Goal: Task Accomplishment & Management: Manage account settings

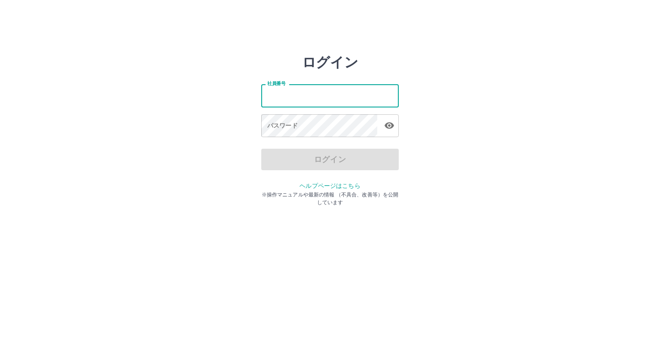
click at [303, 100] on input "社員番号" at bounding box center [330, 95] width 138 height 23
type input "*******"
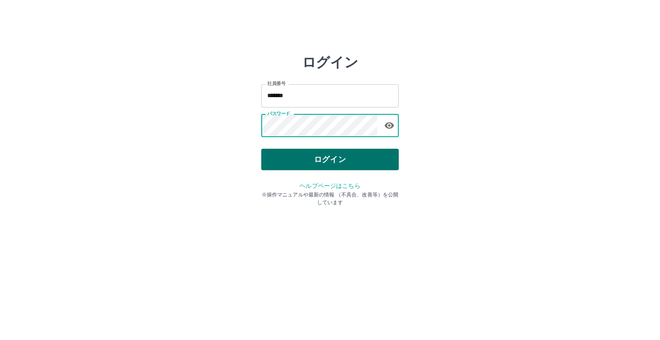
click at [321, 152] on button "ログイン" at bounding box center [330, 159] width 138 height 21
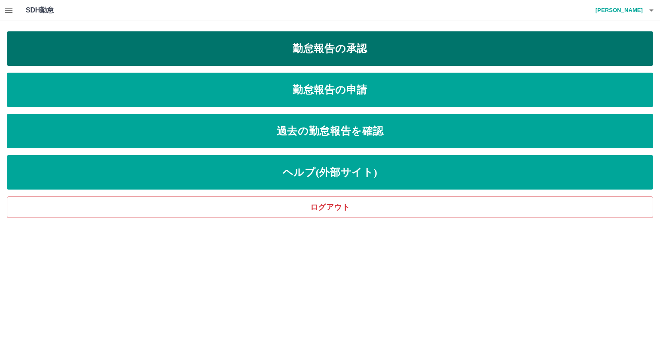
click at [332, 46] on link "勤怠報告の承認" at bounding box center [330, 48] width 647 height 34
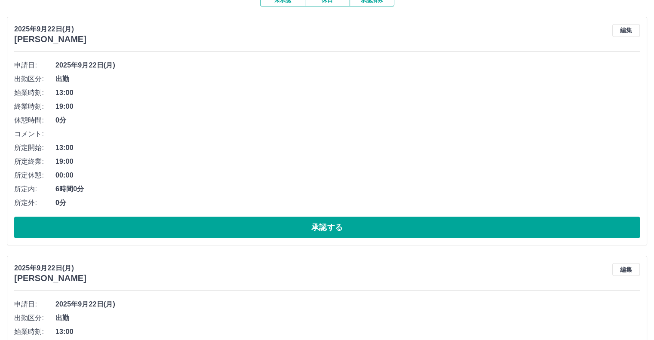
scroll to position [86, 0]
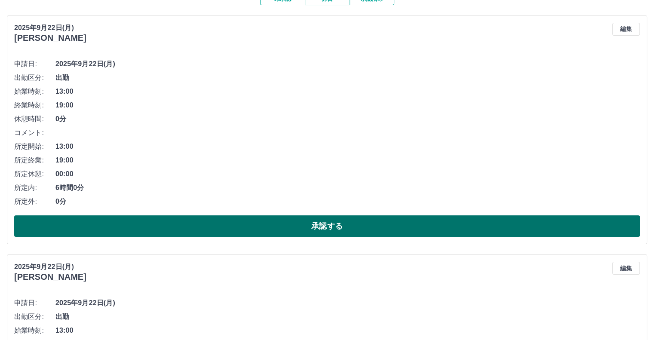
click at [194, 230] on button "承認する" at bounding box center [326, 225] width 625 height 21
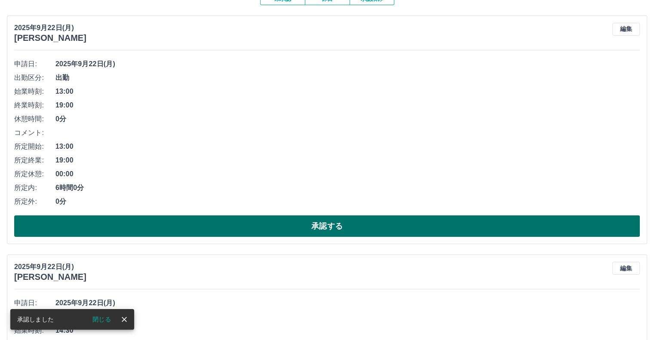
click at [194, 230] on button "承認する" at bounding box center [326, 225] width 625 height 21
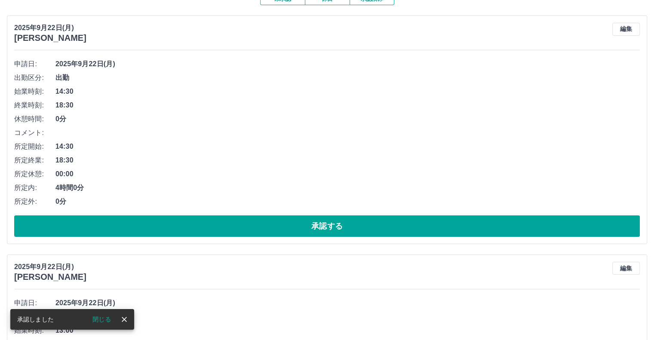
click at [195, 230] on button "承認する" at bounding box center [326, 225] width 625 height 21
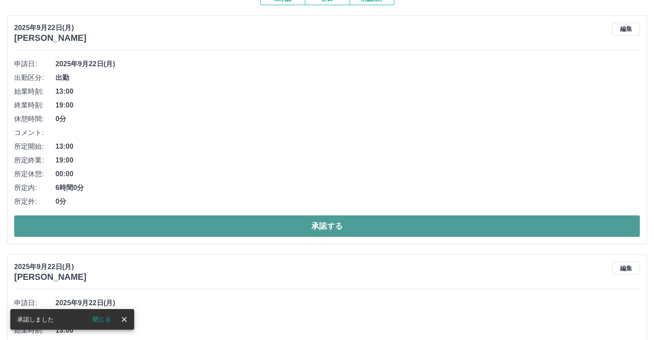
click at [196, 230] on button "承認する" at bounding box center [326, 225] width 625 height 21
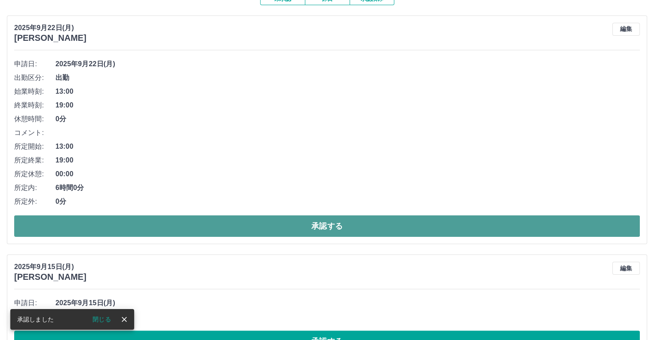
click at [198, 232] on button "承認する" at bounding box center [326, 225] width 625 height 21
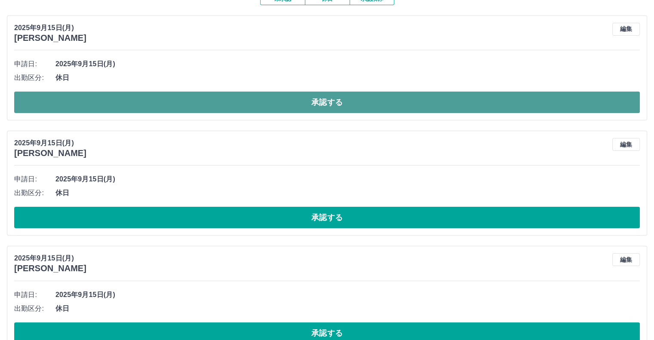
click at [142, 99] on button "承認する" at bounding box center [326, 102] width 625 height 21
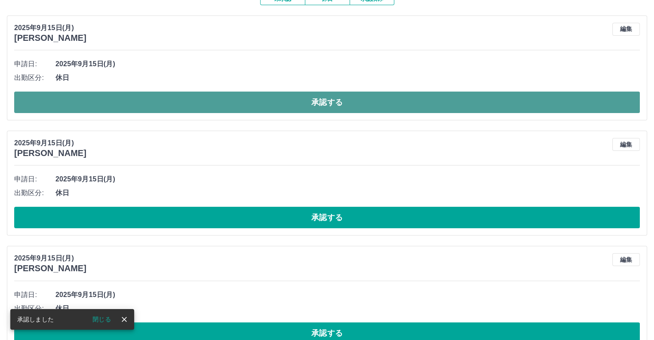
click at [198, 107] on button "承認する" at bounding box center [326, 102] width 625 height 21
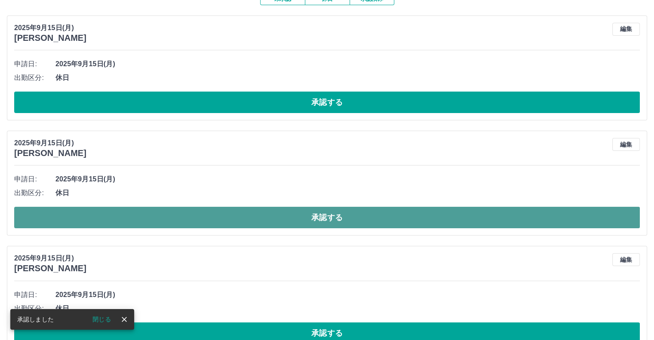
click at [219, 221] on button "承認する" at bounding box center [326, 217] width 625 height 21
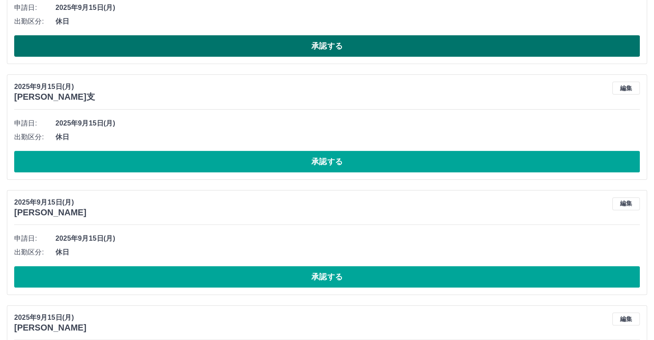
scroll to position [258, 0]
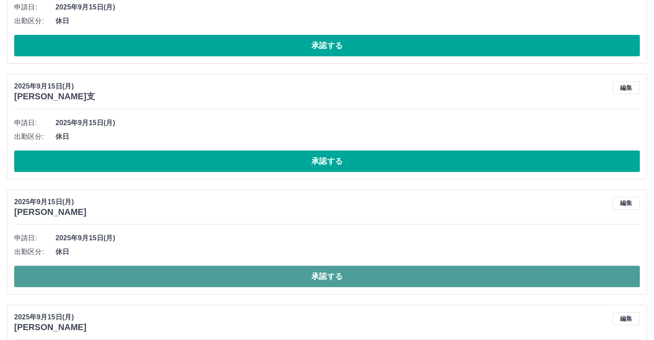
click at [301, 271] on button "承認する" at bounding box center [326, 276] width 625 height 21
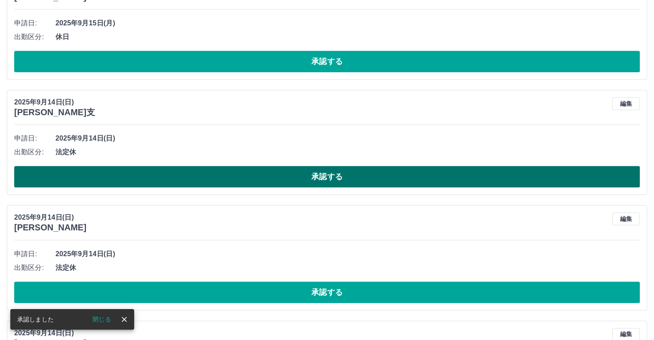
scroll to position [516, 0]
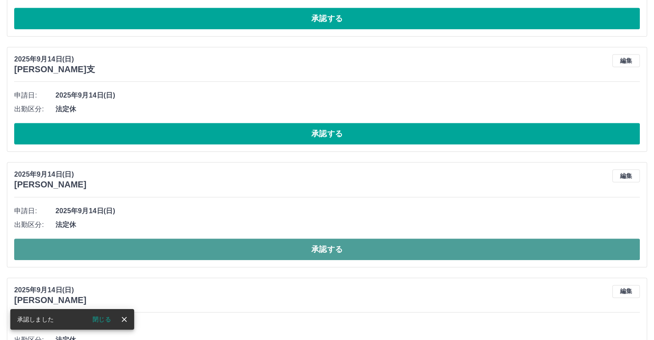
click at [319, 249] on button "承認する" at bounding box center [326, 249] width 625 height 21
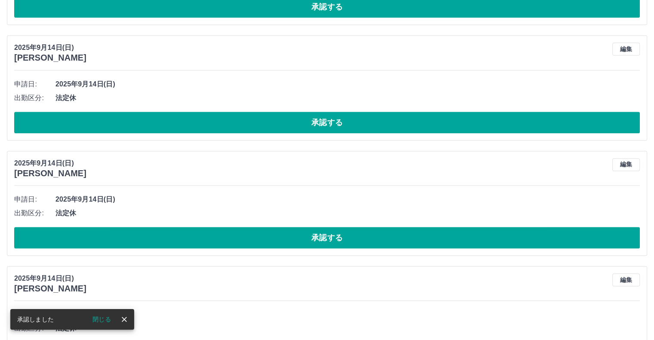
scroll to position [645, 0]
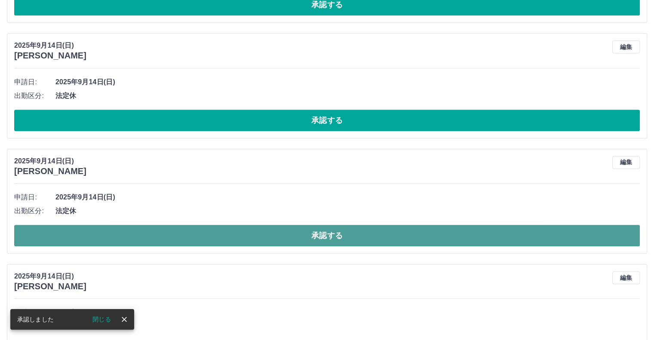
click at [320, 237] on button "承認する" at bounding box center [326, 235] width 625 height 21
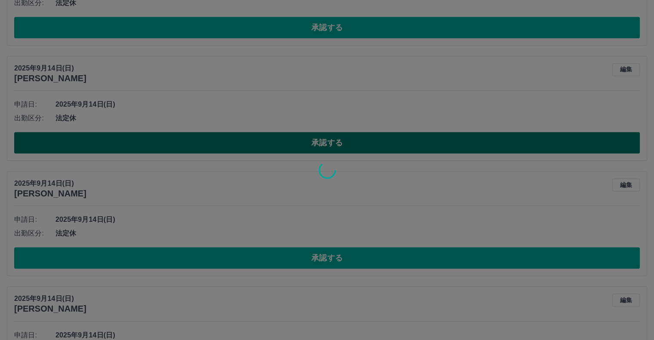
scroll to position [774, 0]
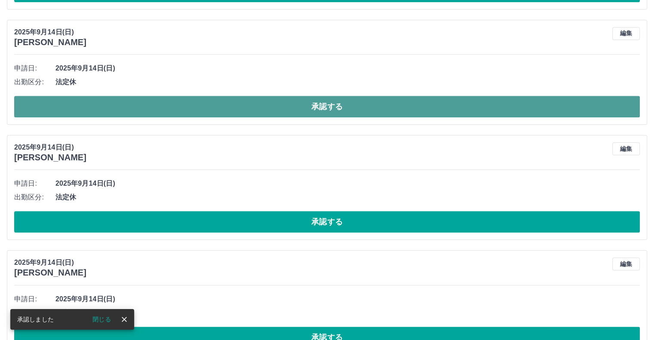
click at [318, 107] on button "承認する" at bounding box center [326, 106] width 625 height 21
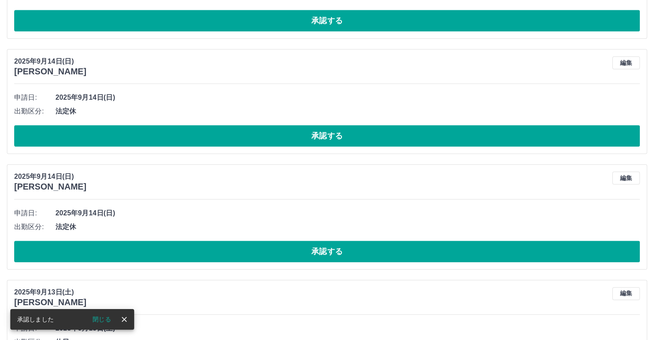
scroll to position [745, 0]
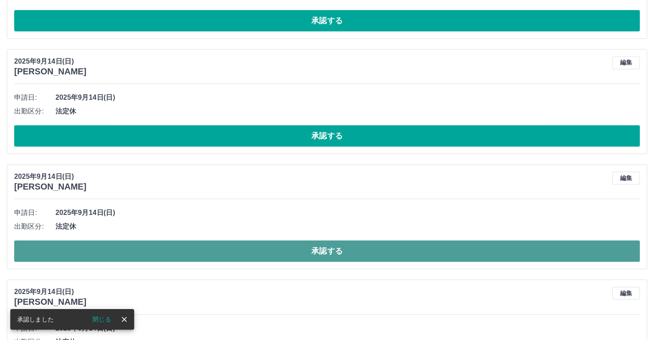
click at [325, 249] on button "承認する" at bounding box center [326, 250] width 625 height 21
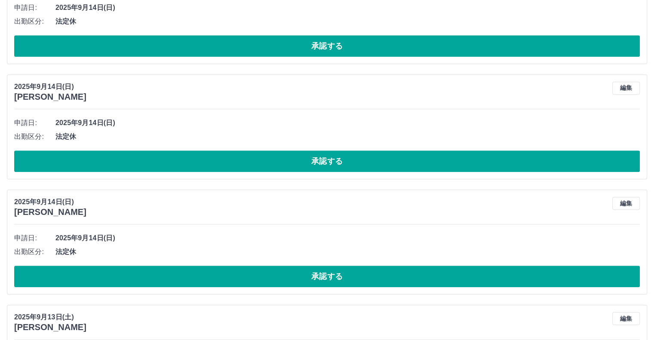
scroll to position [672, 0]
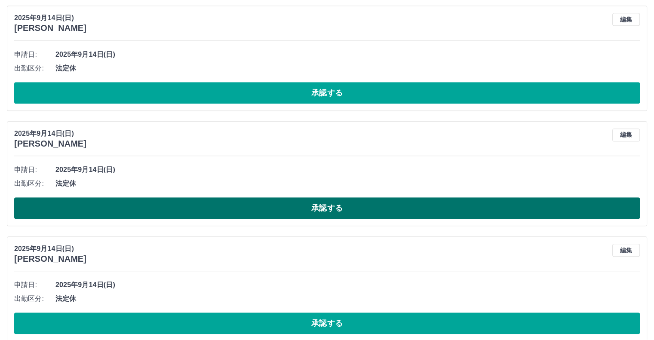
click at [339, 207] on button "承認する" at bounding box center [326, 207] width 625 height 21
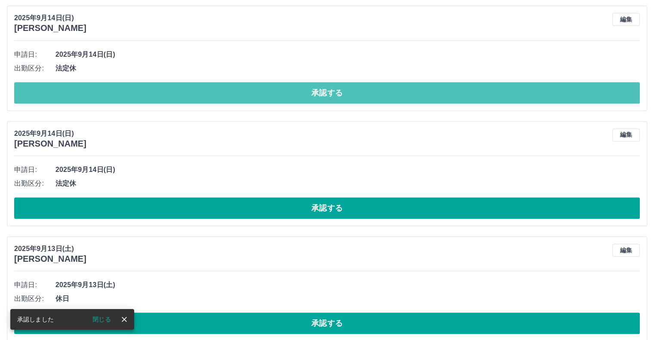
click at [325, 95] on button "承認する" at bounding box center [326, 92] width 625 height 21
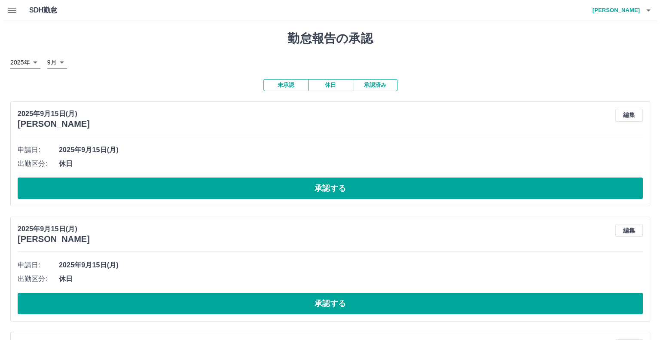
scroll to position [0, 0]
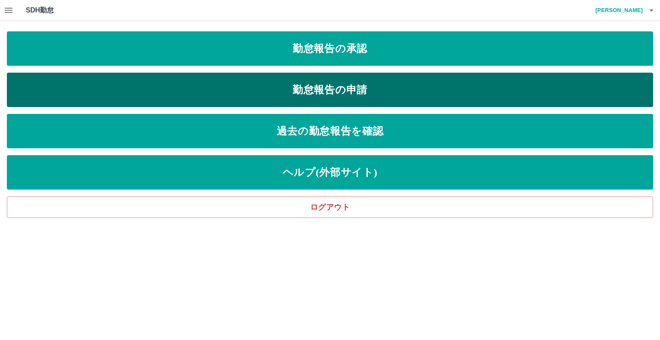
click at [331, 91] on link "勤怠報告の申請" at bounding box center [330, 90] width 647 height 34
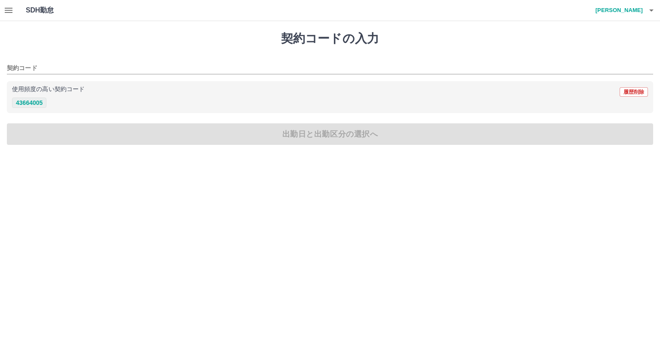
click at [36, 106] on button "43664005" at bounding box center [29, 103] width 34 height 10
type input "********"
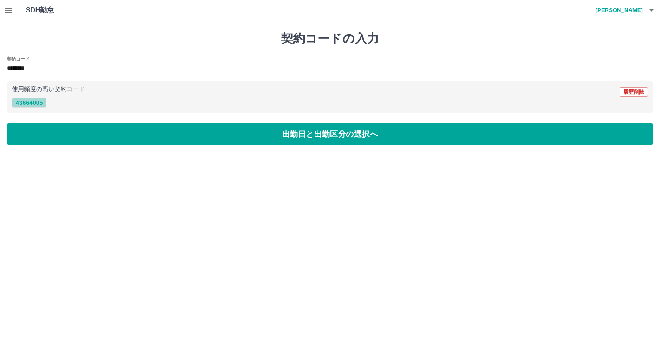
click at [28, 101] on button "43664005" at bounding box center [29, 103] width 34 height 10
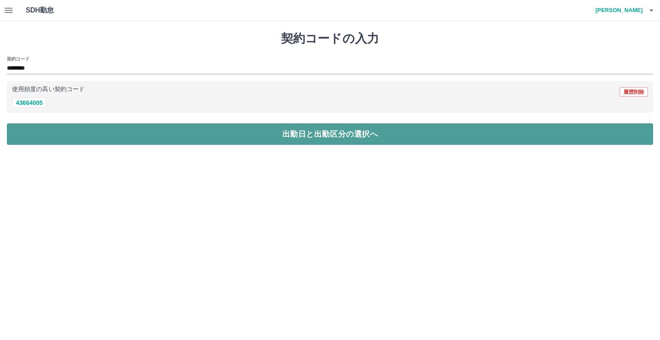
click at [254, 139] on button "出勤日と出勤区分の選択へ" at bounding box center [330, 133] width 647 height 21
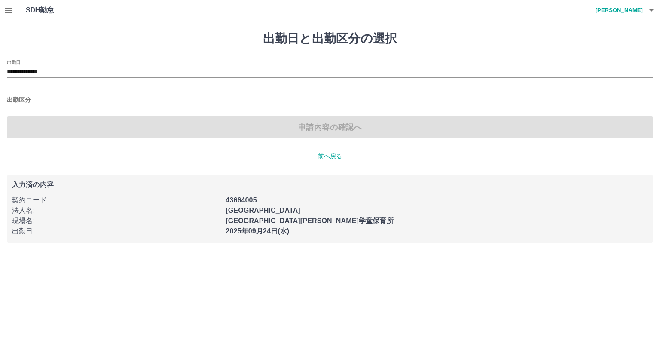
click at [44, 94] on div "出勤区分" at bounding box center [330, 97] width 647 height 18
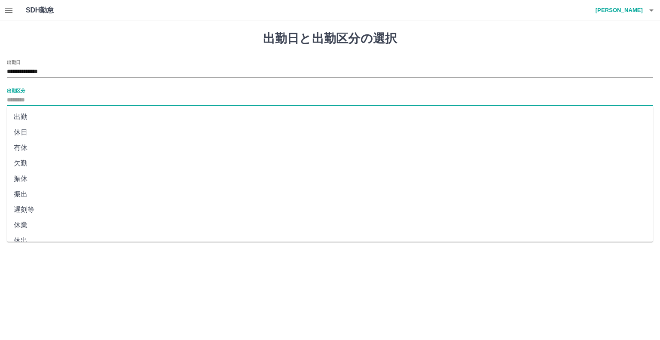
click at [29, 103] on input "出勤区分" at bounding box center [330, 100] width 647 height 11
click at [26, 117] on li "出勤" at bounding box center [330, 116] width 647 height 15
type input "**"
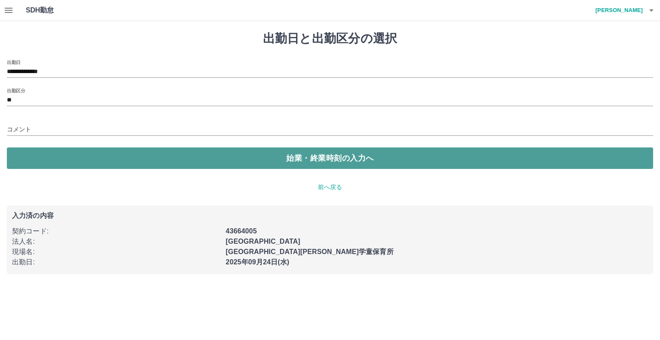
click at [287, 158] on button "始業・終業時刻の入力へ" at bounding box center [330, 157] width 647 height 21
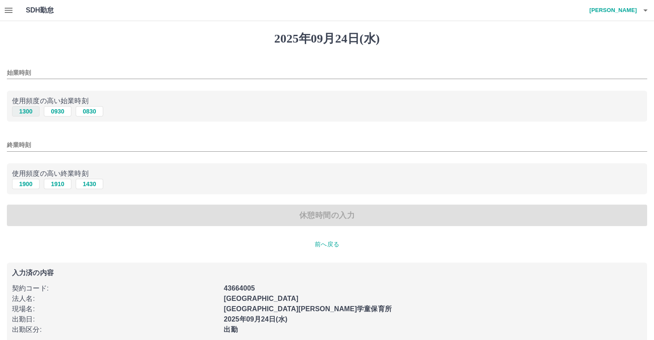
click at [31, 111] on button "1300" at bounding box center [26, 111] width 28 height 10
type input "****"
click at [29, 186] on button "1900" at bounding box center [26, 184] width 28 height 10
type input "****"
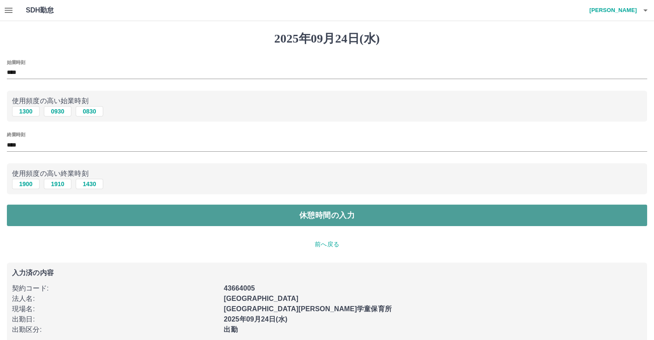
click at [251, 215] on button "休憩時間の入力" at bounding box center [327, 215] width 640 height 21
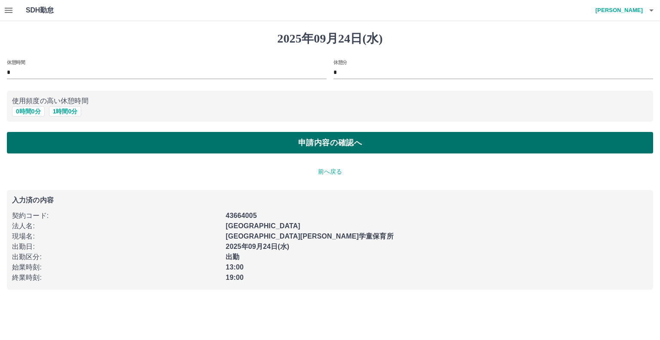
click at [230, 143] on button "申請内容の確認へ" at bounding box center [330, 142] width 647 height 21
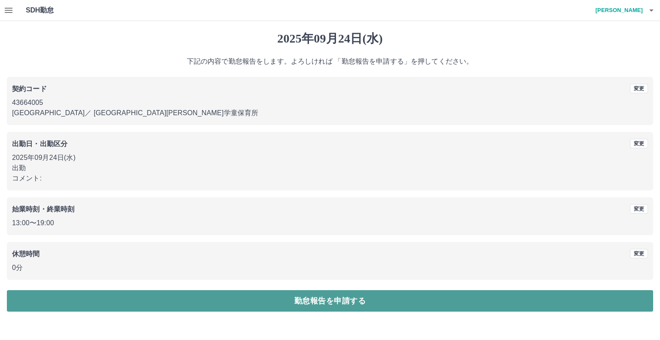
click at [294, 305] on button "勤怠報告を申請する" at bounding box center [330, 300] width 647 height 21
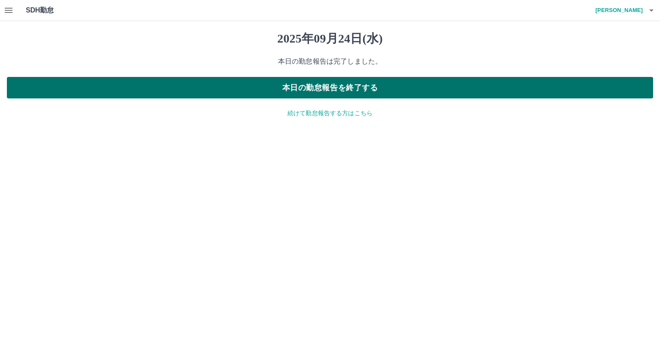
click at [353, 84] on button "本日の勤怠報告を終了する" at bounding box center [330, 87] width 647 height 21
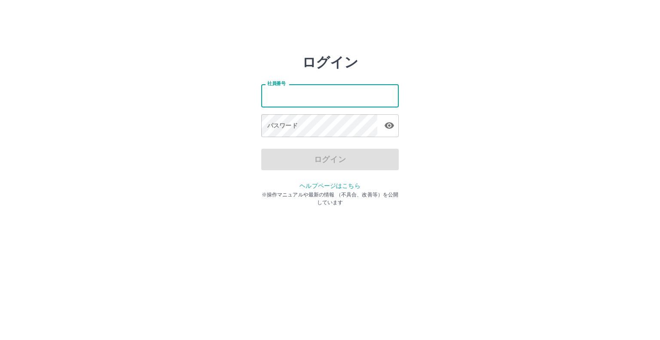
click at [312, 99] on input "社員番号" at bounding box center [330, 95] width 138 height 23
type input "*******"
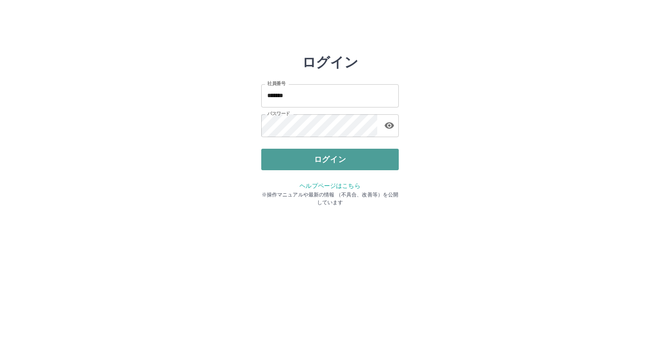
click at [309, 155] on button "ログイン" at bounding box center [330, 159] width 138 height 21
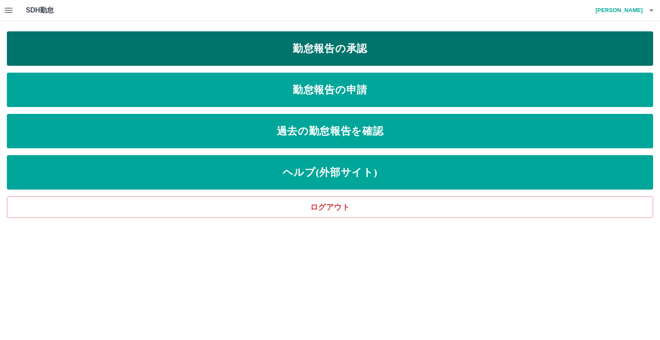
click at [305, 55] on link "勤怠報告の承認" at bounding box center [330, 48] width 647 height 34
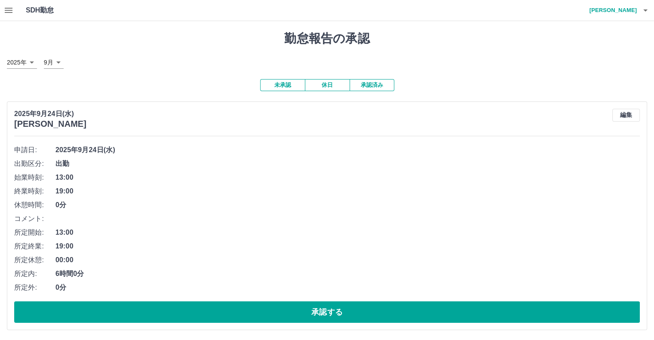
click at [376, 84] on button "承認済み" at bounding box center [372, 85] width 45 height 12
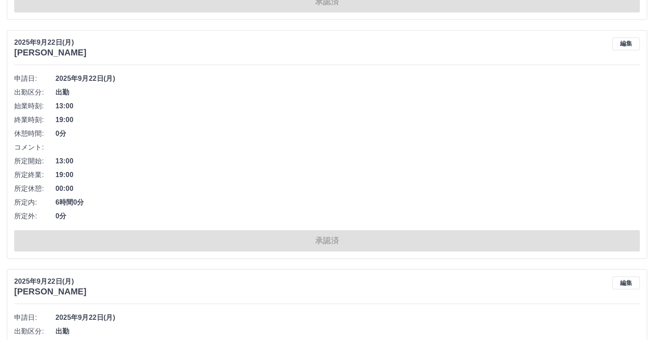
scroll to position [774, 0]
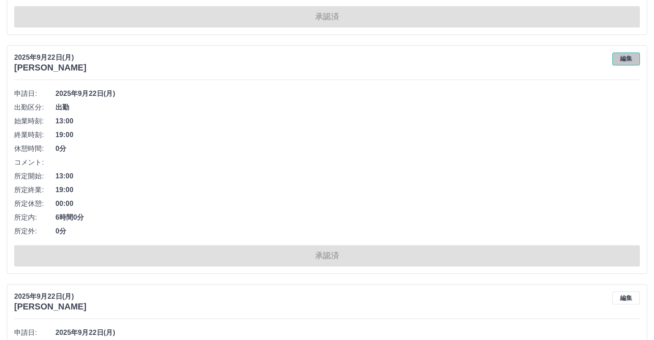
click at [625, 58] on button "編集" at bounding box center [626, 58] width 28 height 13
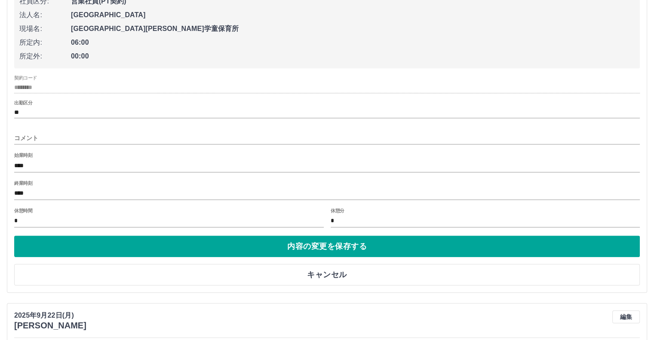
scroll to position [903, 0]
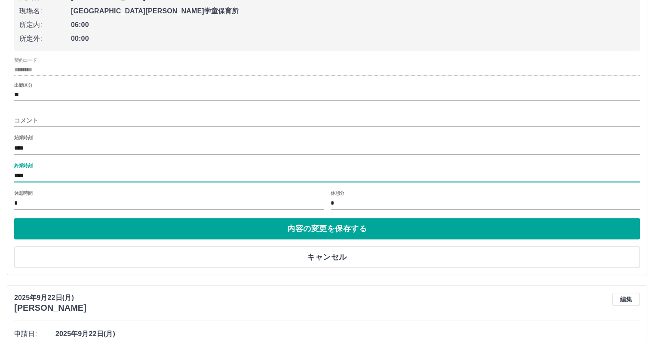
click at [33, 171] on input "****" at bounding box center [326, 176] width 625 height 12
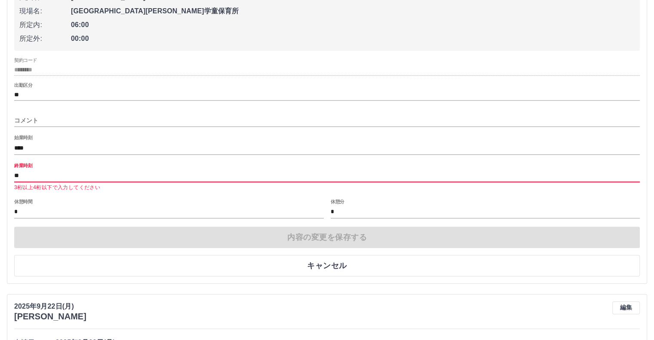
type input "*"
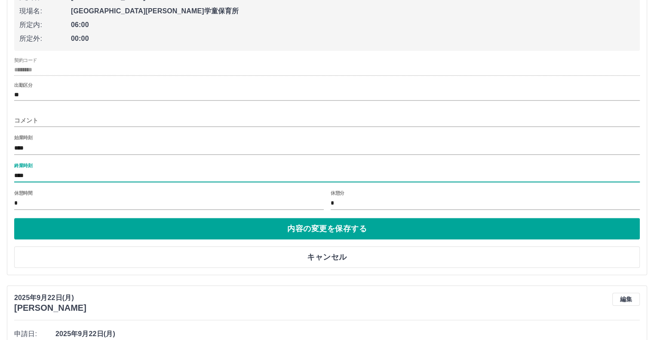
type input "****"
click at [29, 199] on input "*" at bounding box center [169, 203] width 310 height 12
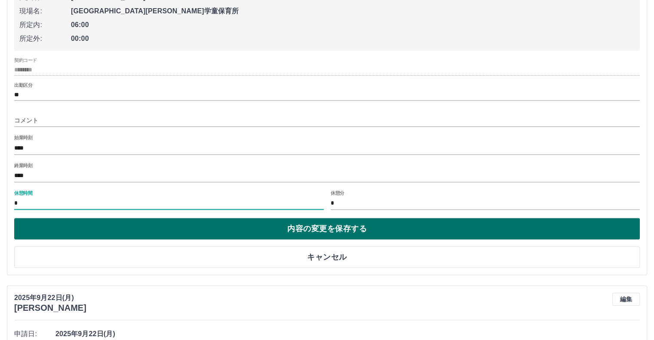
type input "*"
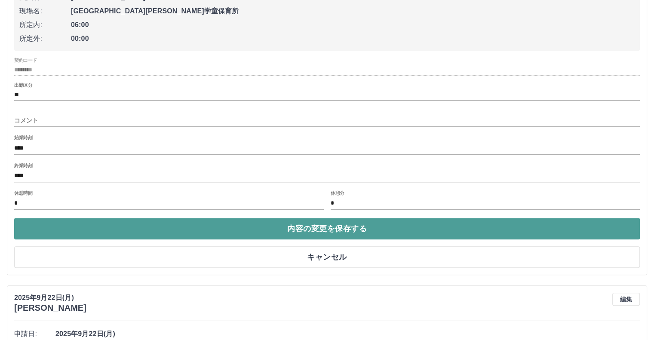
click at [169, 234] on button "内容の変更を保存する" at bounding box center [326, 228] width 625 height 21
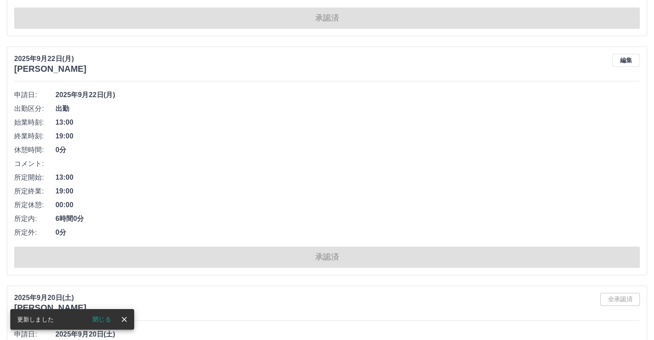
scroll to position [1032, 0]
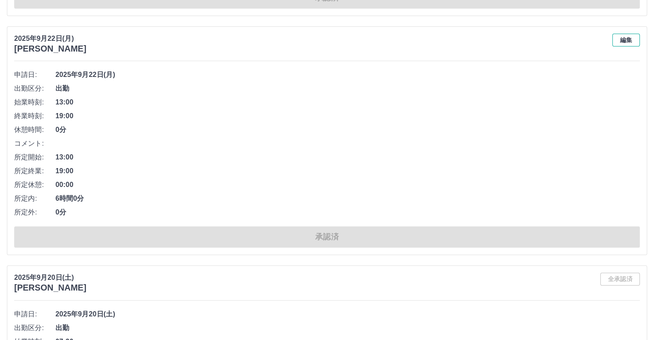
click at [628, 37] on button "編集" at bounding box center [626, 40] width 28 height 13
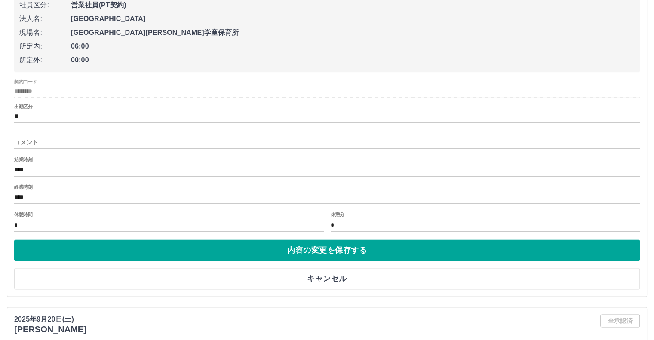
scroll to position [1161, 0]
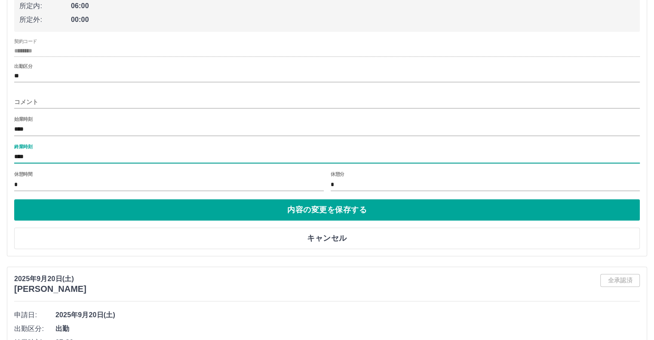
click at [48, 153] on input "****" at bounding box center [326, 157] width 625 height 12
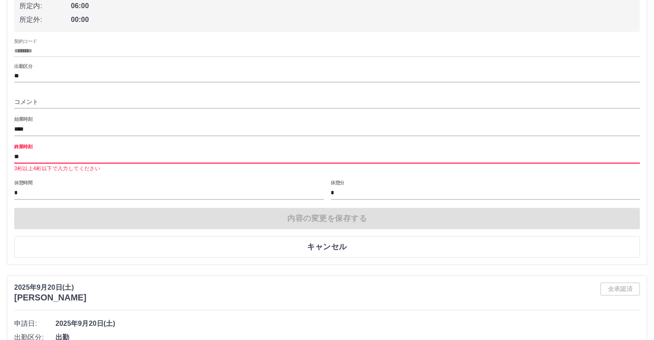
type input "*"
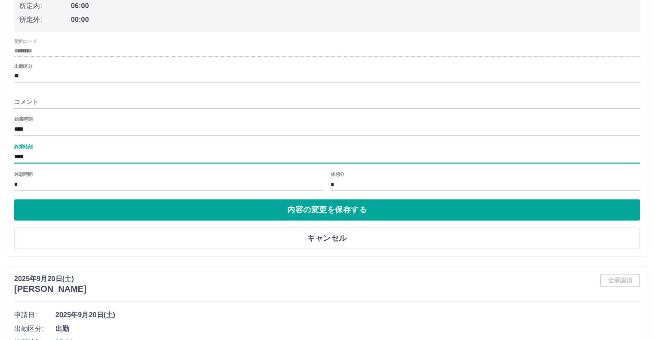
type input "****"
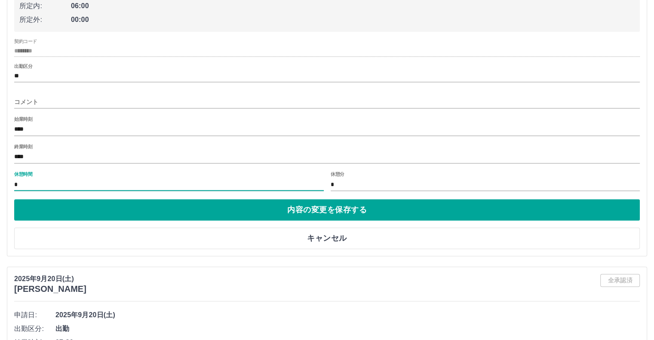
click at [35, 184] on input "*" at bounding box center [169, 184] width 310 height 12
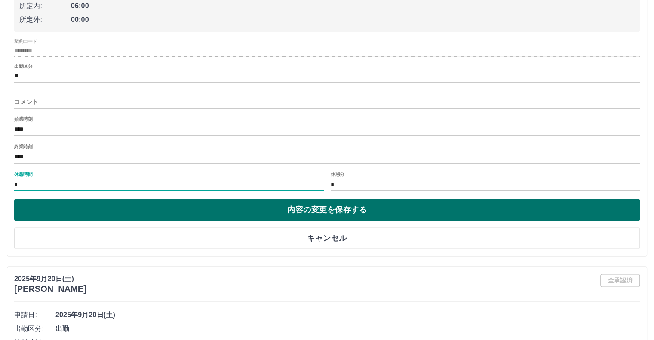
type input "*"
click at [282, 210] on button "内容の変更を保存する" at bounding box center [326, 209] width 625 height 21
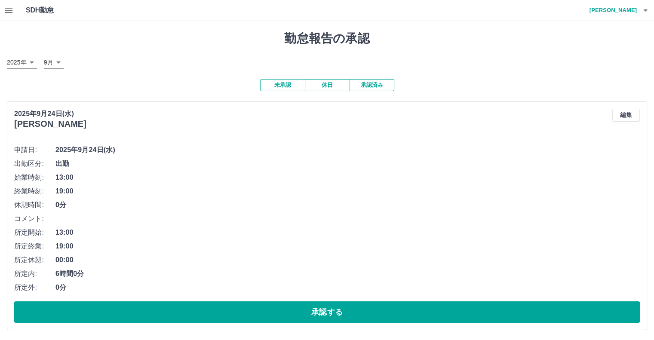
click at [280, 89] on button "未承認" at bounding box center [282, 85] width 45 height 12
click at [282, 86] on button "未承認" at bounding box center [282, 85] width 45 height 12
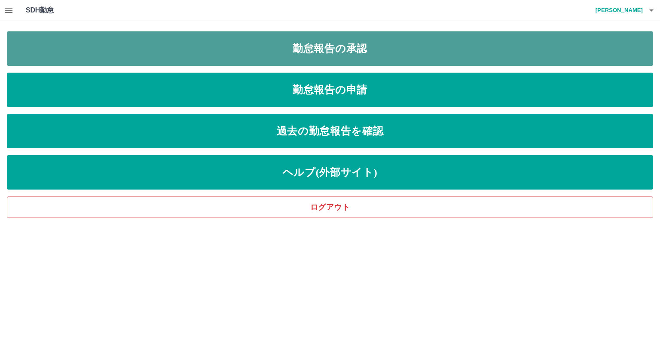
click at [328, 49] on link "勤怠報告の承認" at bounding box center [330, 48] width 647 height 34
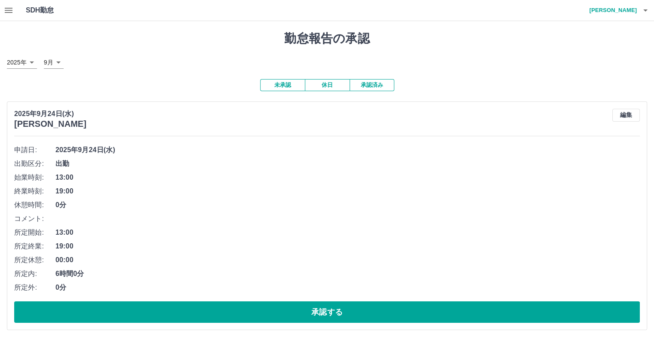
click at [365, 84] on button "承認済み" at bounding box center [372, 85] width 45 height 12
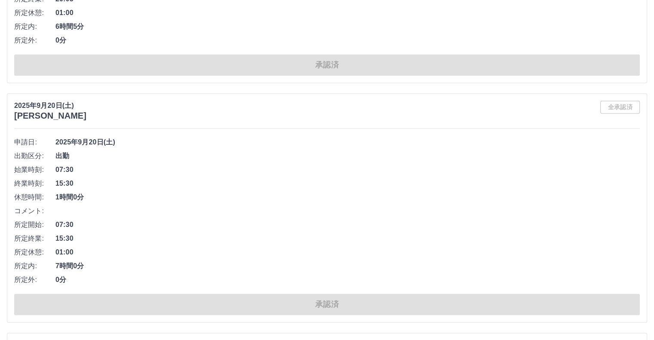
scroll to position [989, 0]
